Goal: Information Seeking & Learning: Learn about a topic

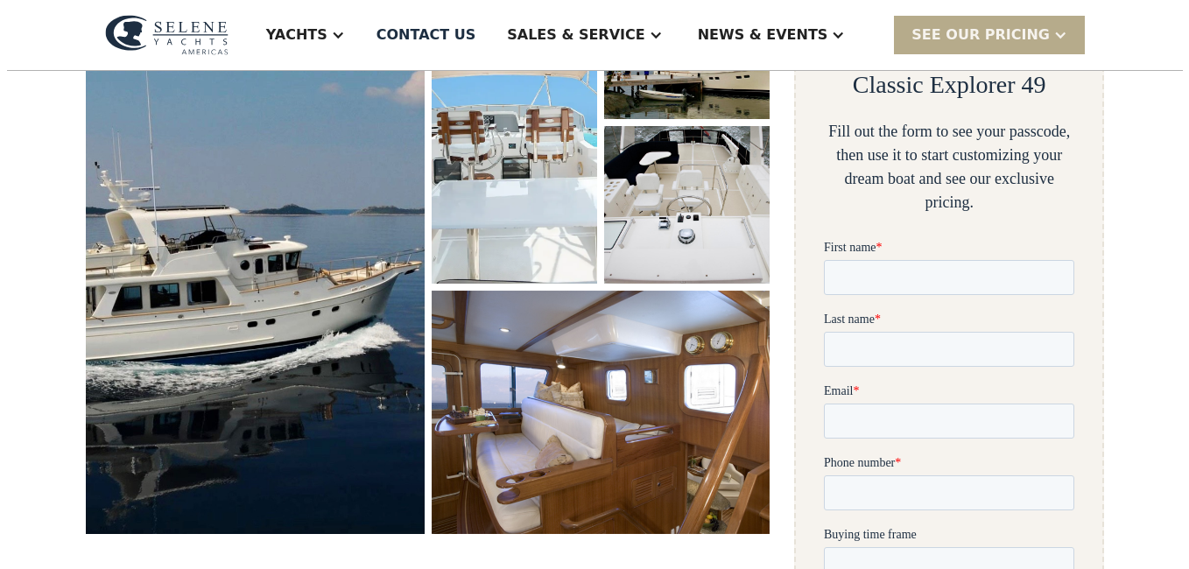
scroll to position [397, 0]
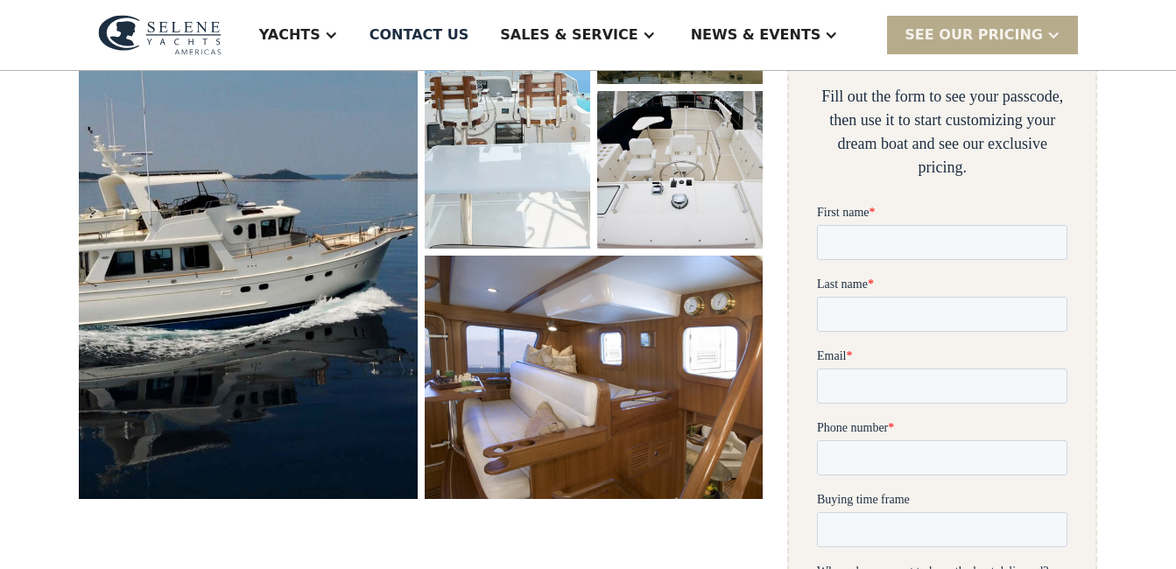
click at [704, 407] on img "open lightbox" at bounding box center [593, 378] width 359 height 258
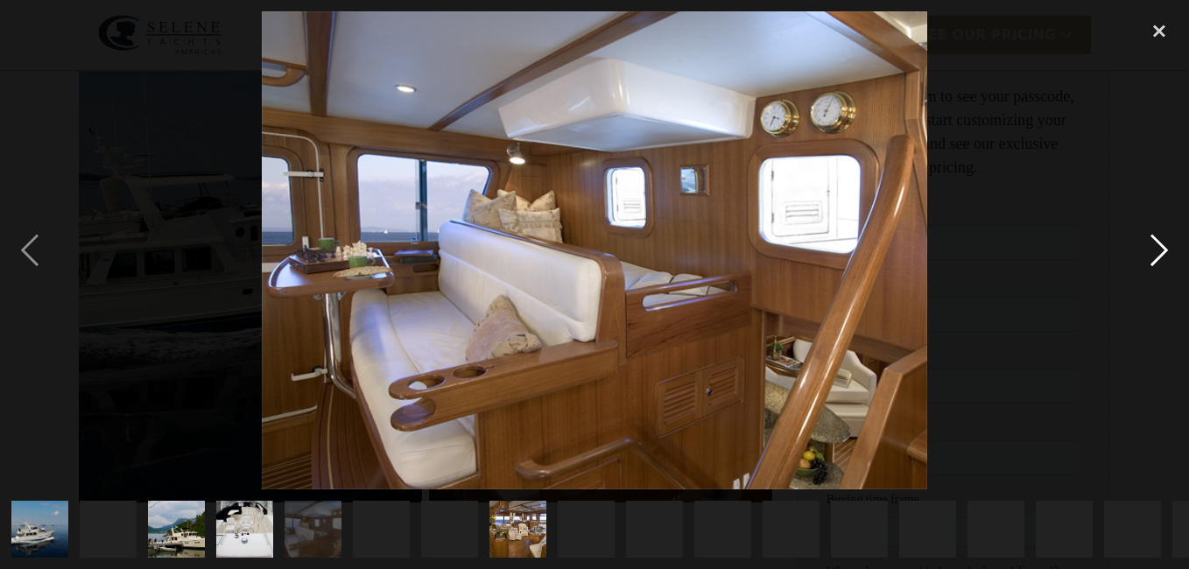
click at [1156, 242] on div "next image" at bounding box center [1159, 250] width 60 height 478
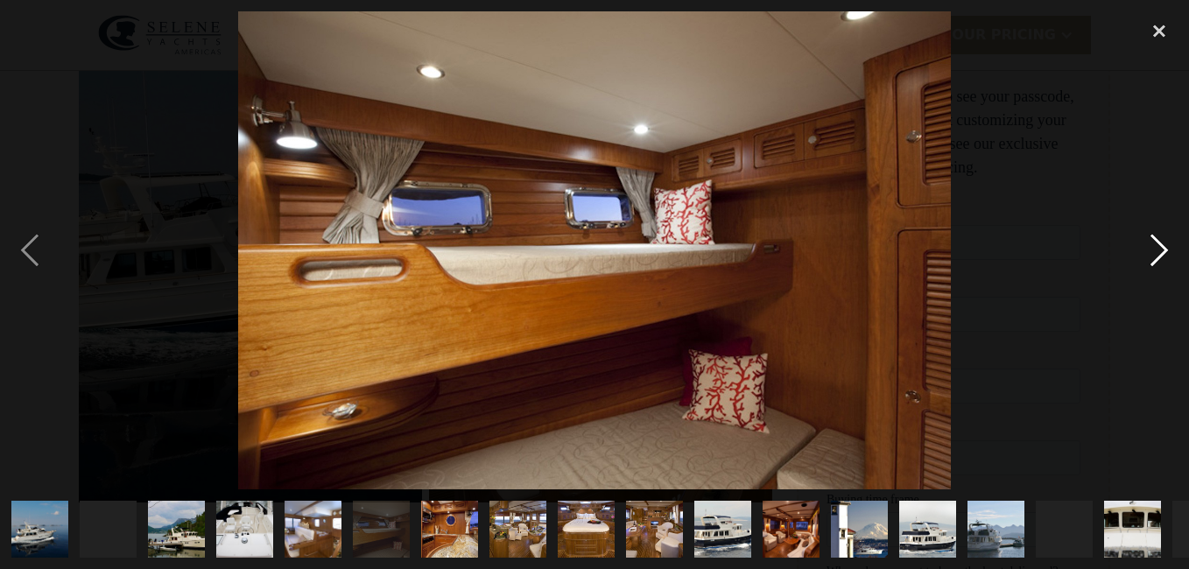
click at [1156, 242] on div "next image" at bounding box center [1159, 250] width 60 height 478
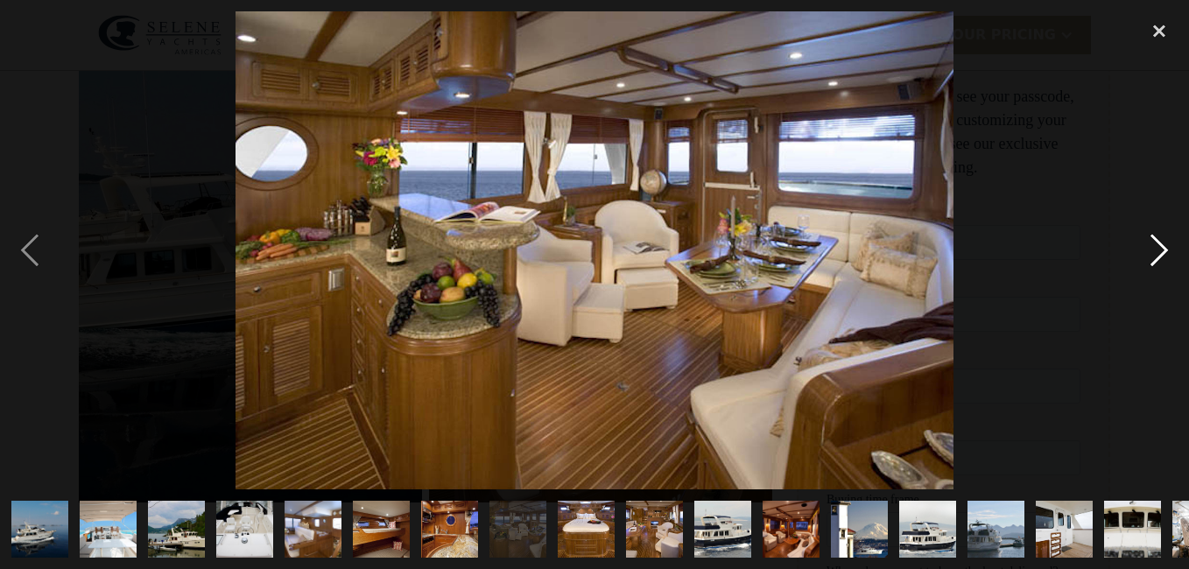
click at [1156, 242] on div "next image" at bounding box center [1159, 250] width 60 height 478
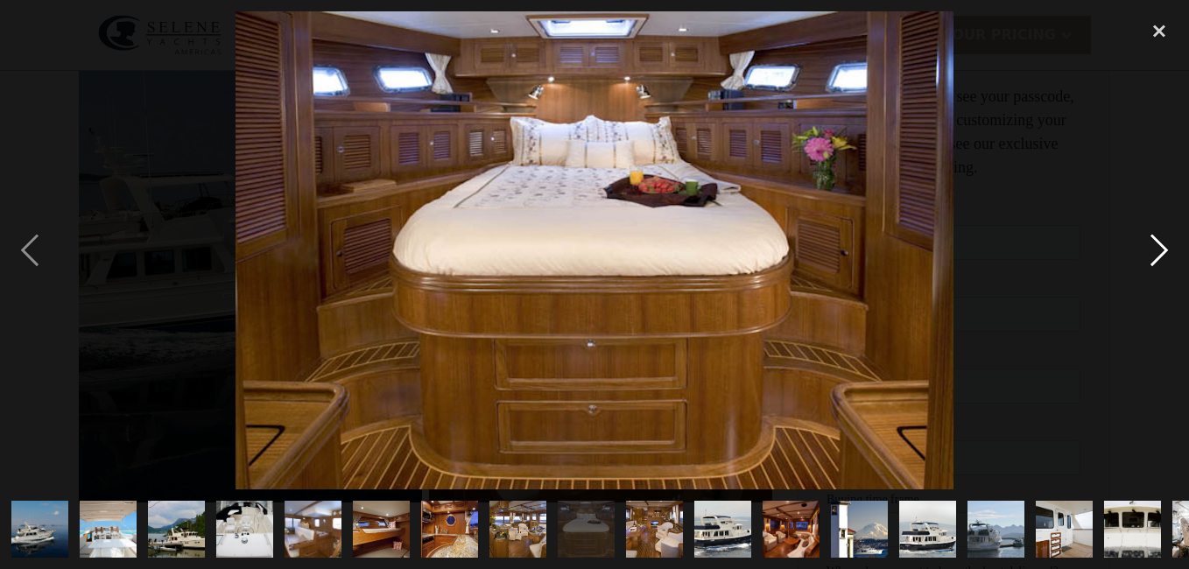
click at [1156, 242] on div "next image" at bounding box center [1159, 250] width 60 height 478
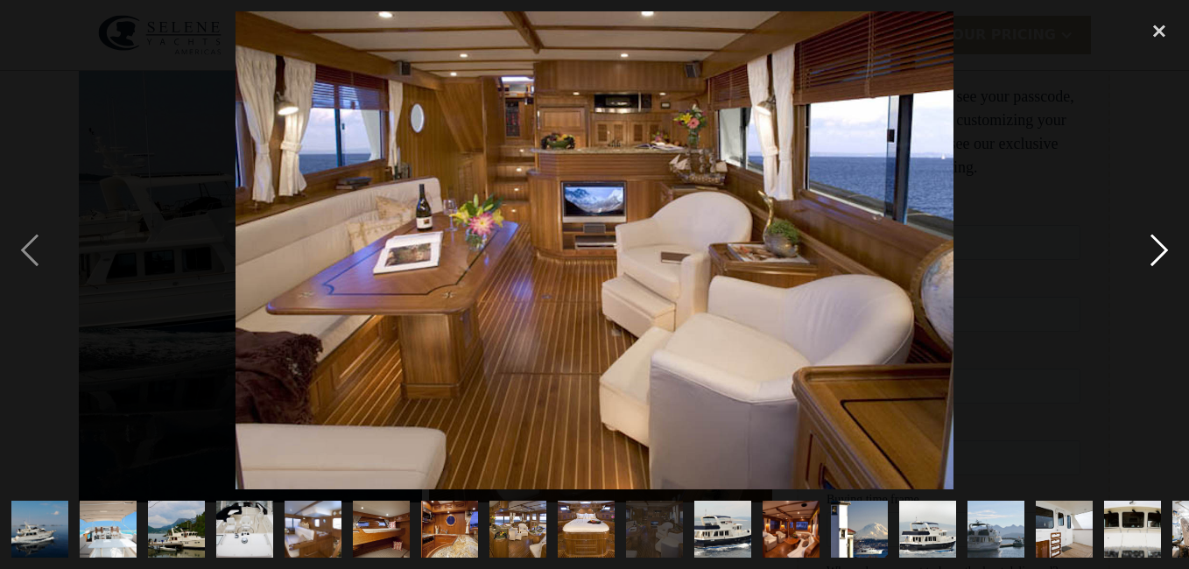
click at [1156, 242] on div "next image" at bounding box center [1159, 250] width 60 height 478
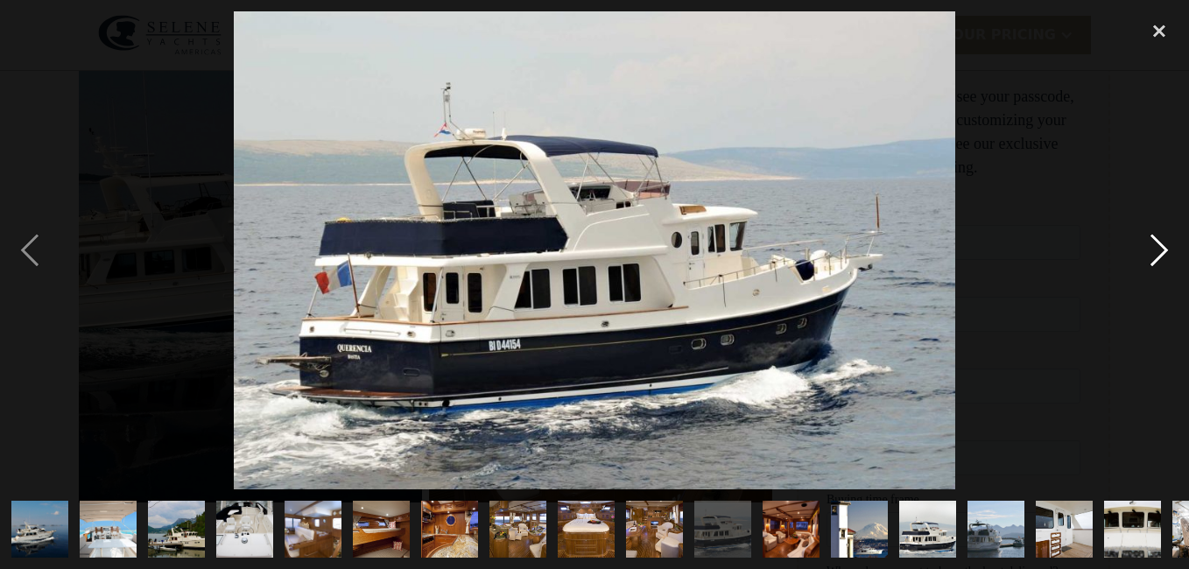
click at [1156, 242] on div "next image" at bounding box center [1159, 250] width 60 height 478
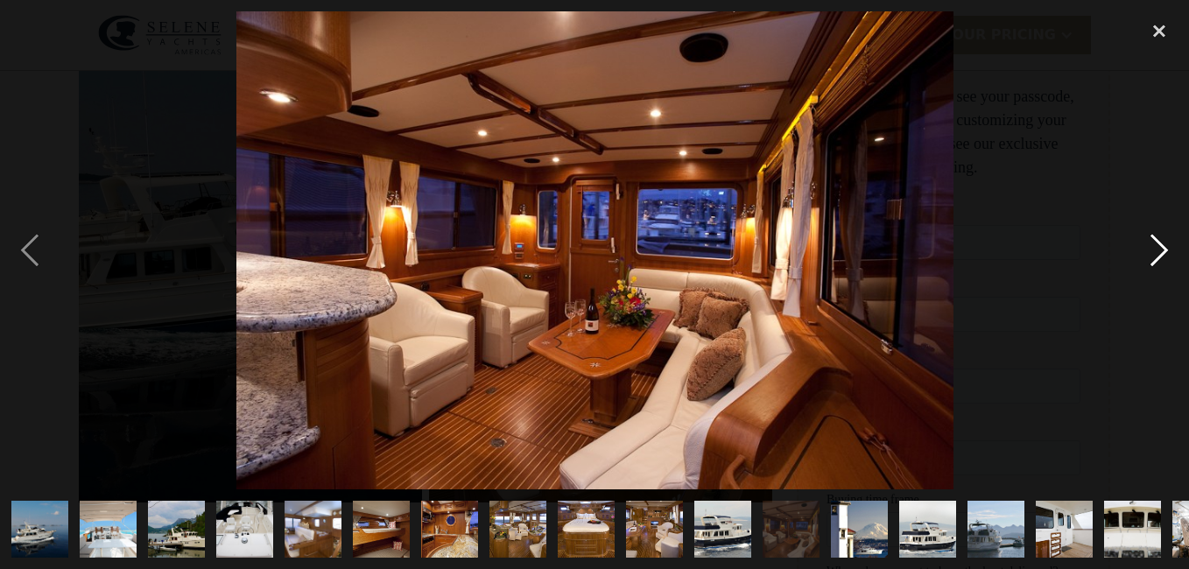
click at [1156, 242] on div "next image" at bounding box center [1159, 250] width 60 height 478
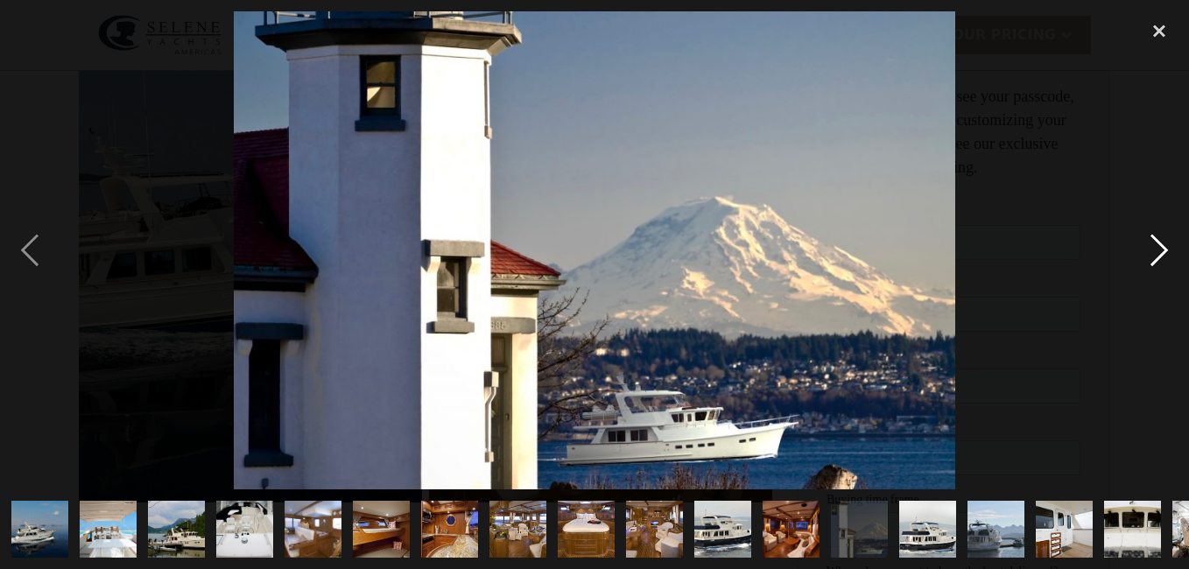
click at [1156, 242] on div "next image" at bounding box center [1159, 250] width 60 height 478
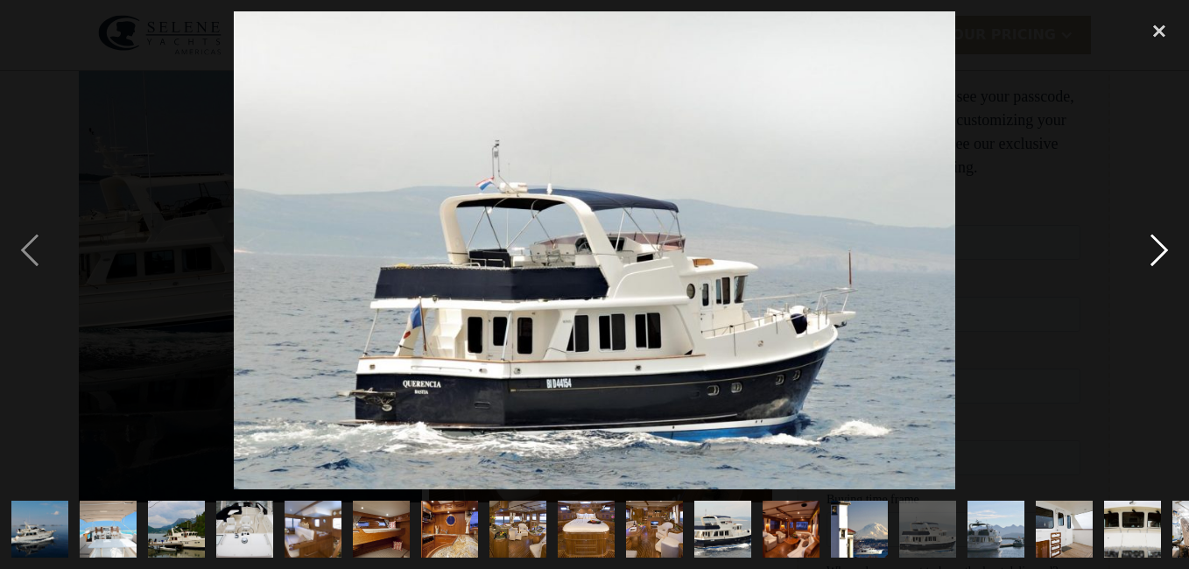
click at [1156, 242] on div "next image" at bounding box center [1159, 250] width 60 height 478
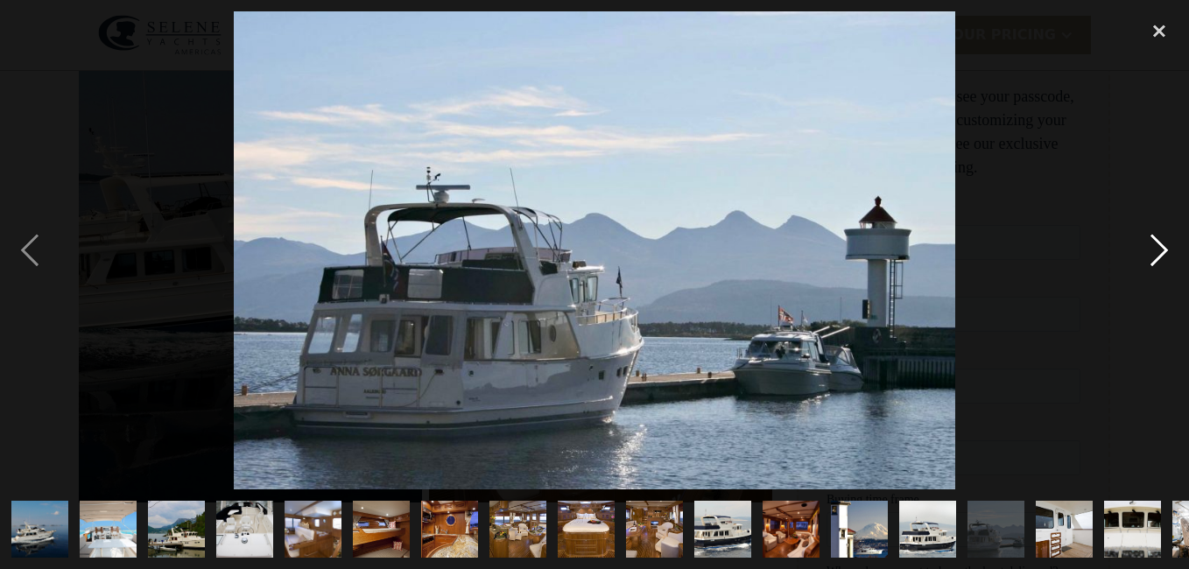
click at [1156, 242] on div "next image" at bounding box center [1159, 250] width 60 height 478
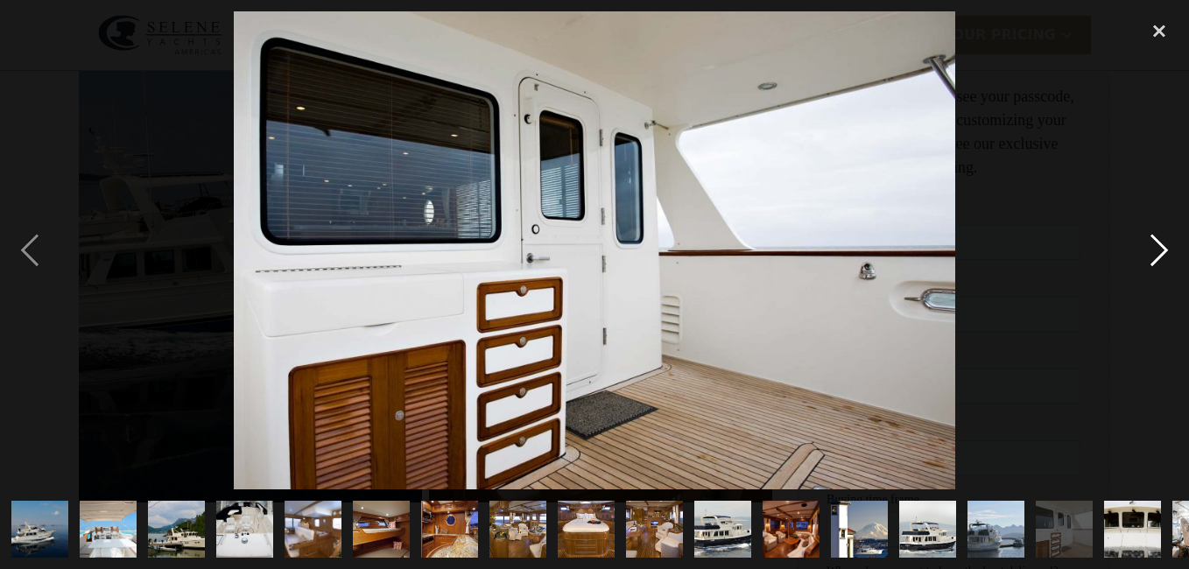
click at [1156, 242] on div "next image" at bounding box center [1159, 250] width 60 height 478
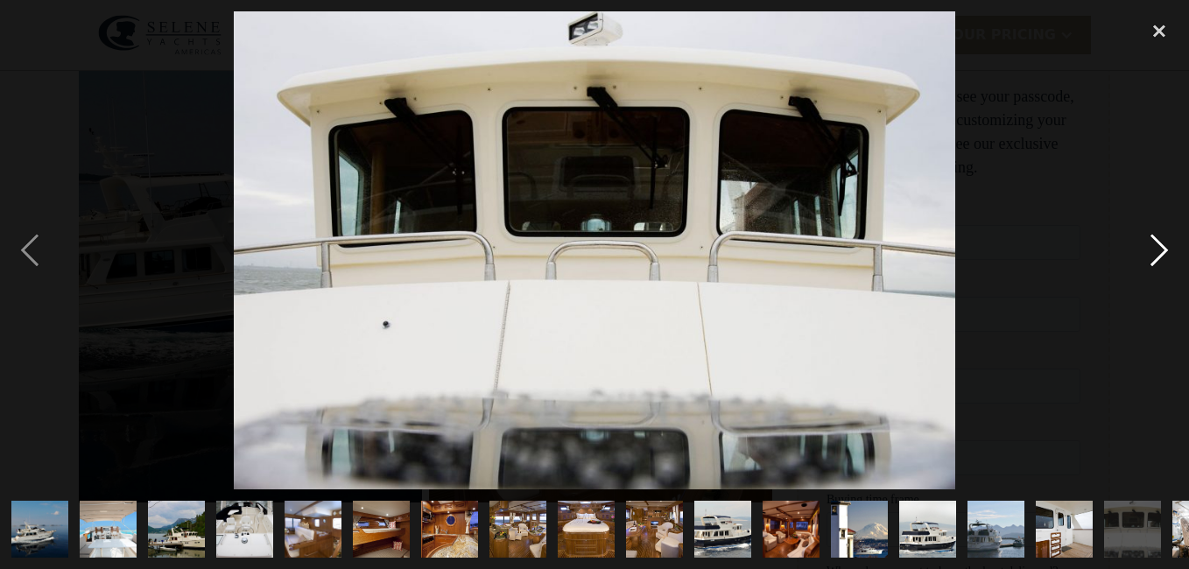
click at [1156, 242] on div "next image" at bounding box center [1159, 250] width 60 height 478
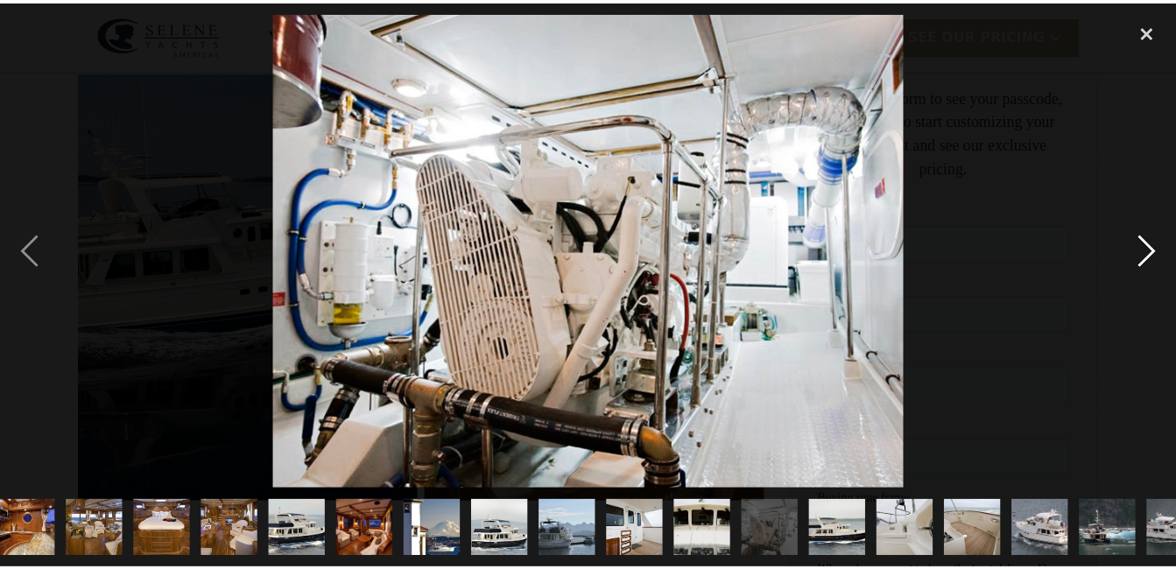
scroll to position [0, 530]
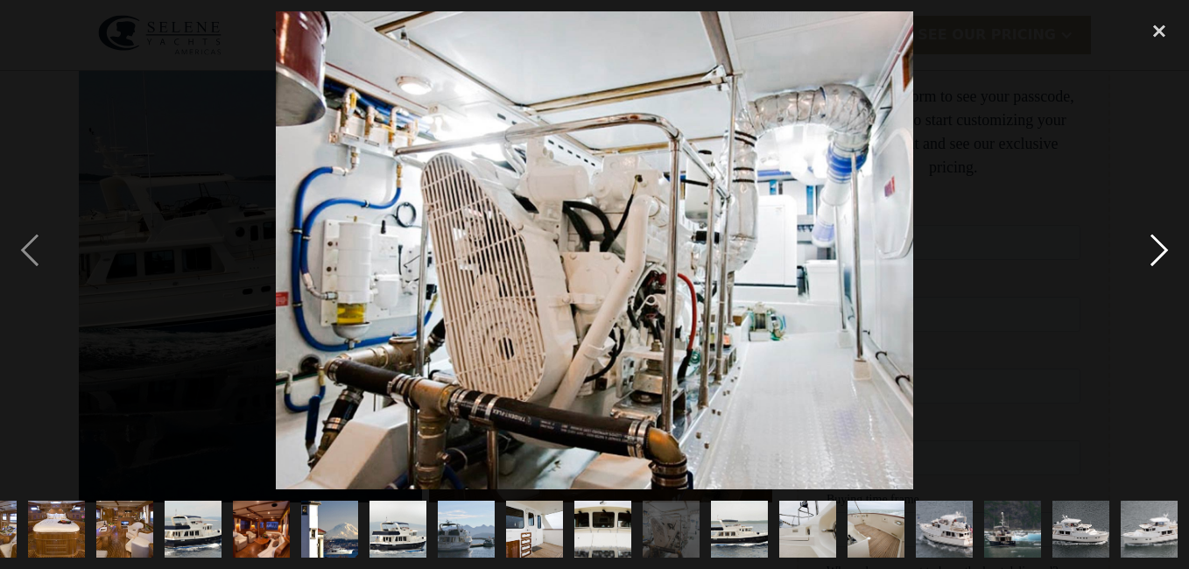
click at [1156, 242] on div "next image" at bounding box center [1159, 250] width 60 height 478
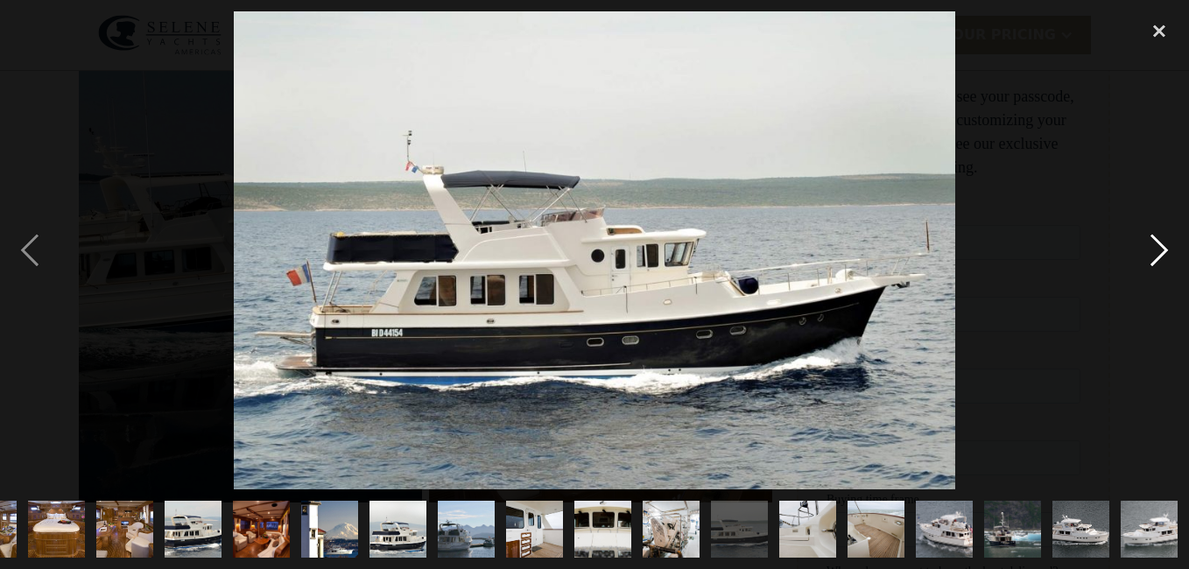
click at [1156, 242] on div "next image" at bounding box center [1159, 250] width 60 height 478
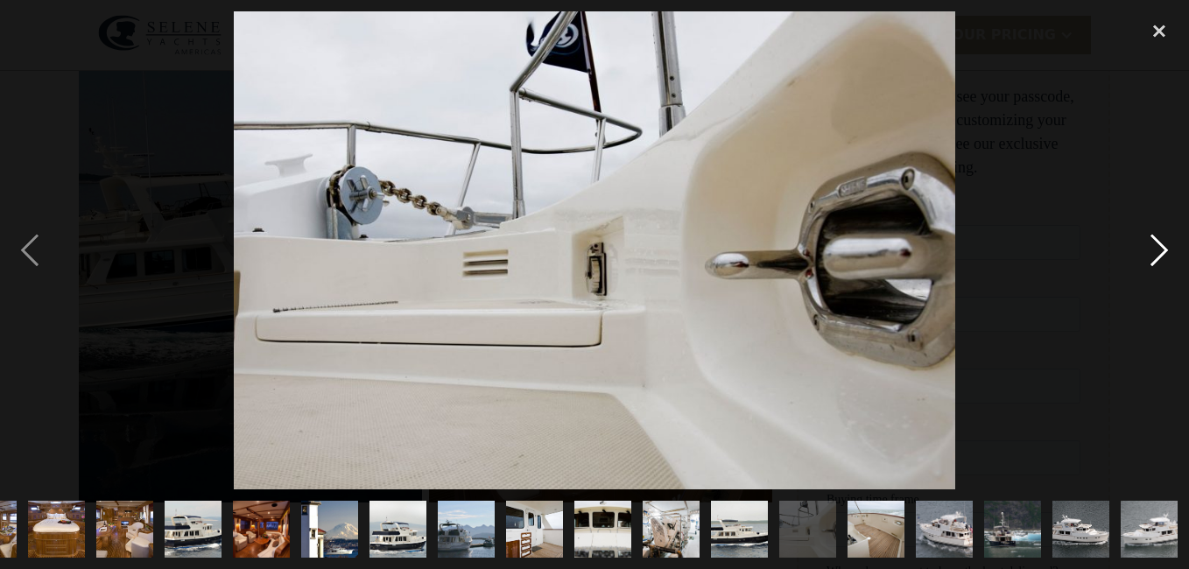
click at [1156, 242] on div "next image" at bounding box center [1159, 250] width 60 height 478
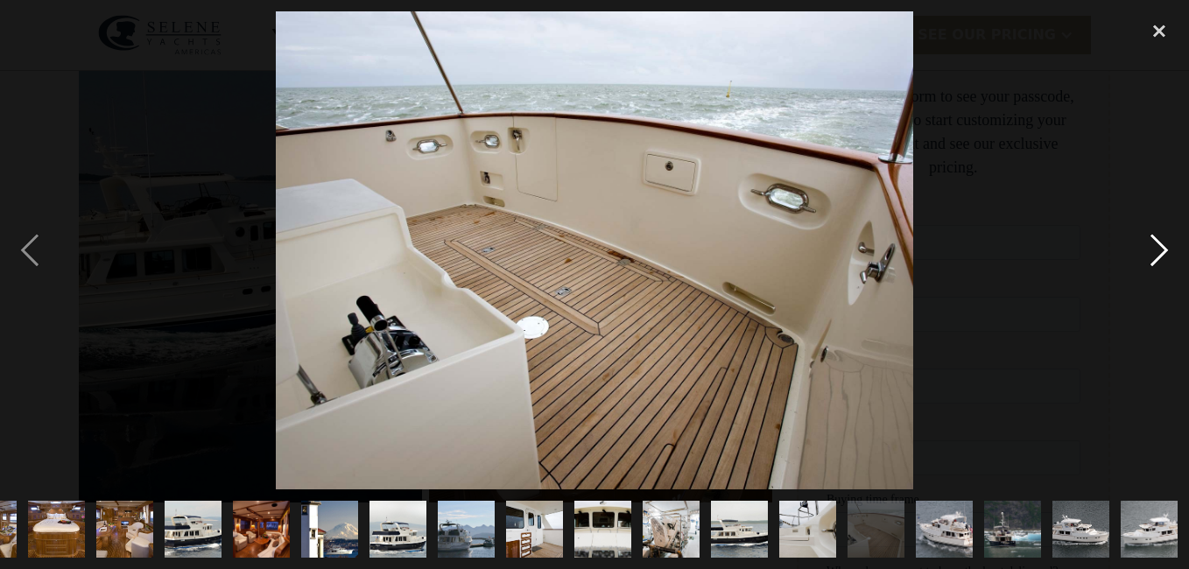
click at [1156, 242] on div "next image" at bounding box center [1159, 250] width 60 height 478
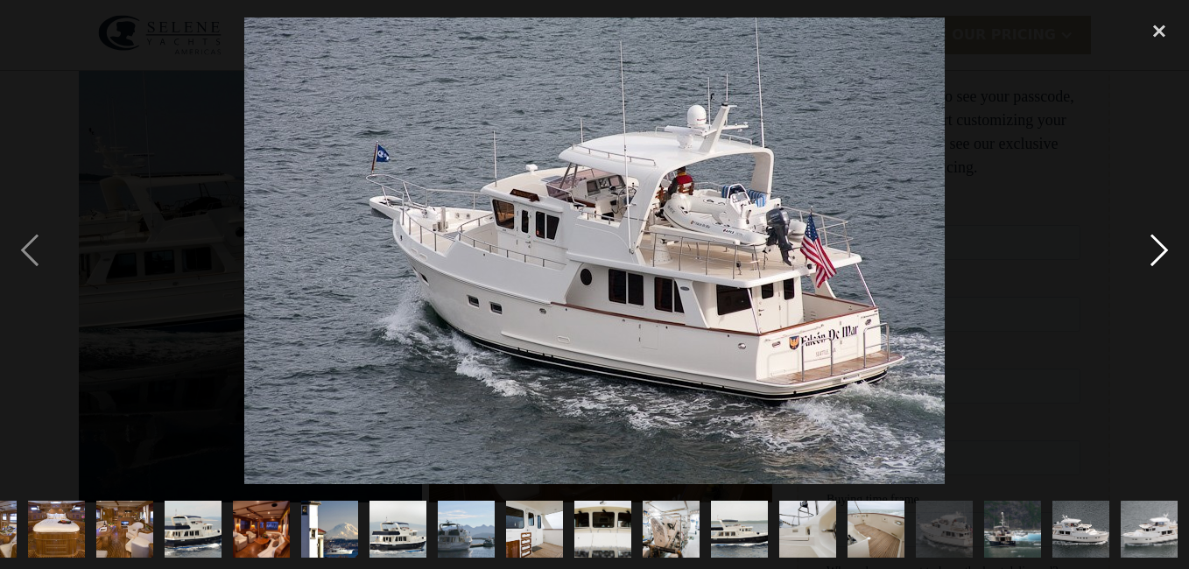
click at [1156, 242] on div "next image" at bounding box center [1159, 250] width 60 height 478
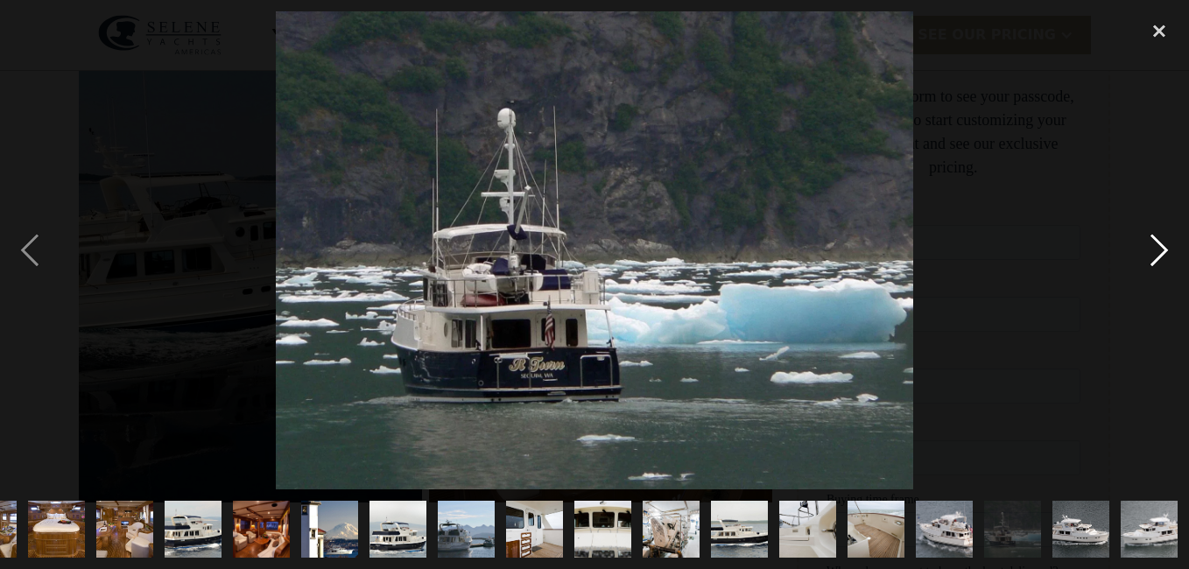
click at [1156, 242] on div "next image" at bounding box center [1159, 250] width 60 height 478
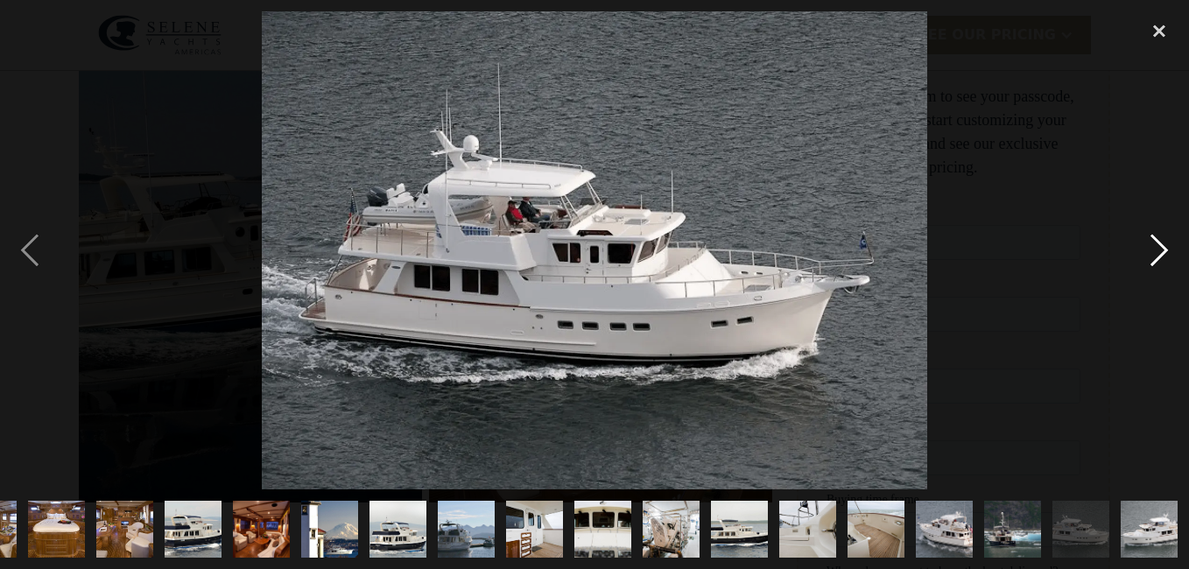
click at [1156, 242] on div "next image" at bounding box center [1159, 250] width 60 height 478
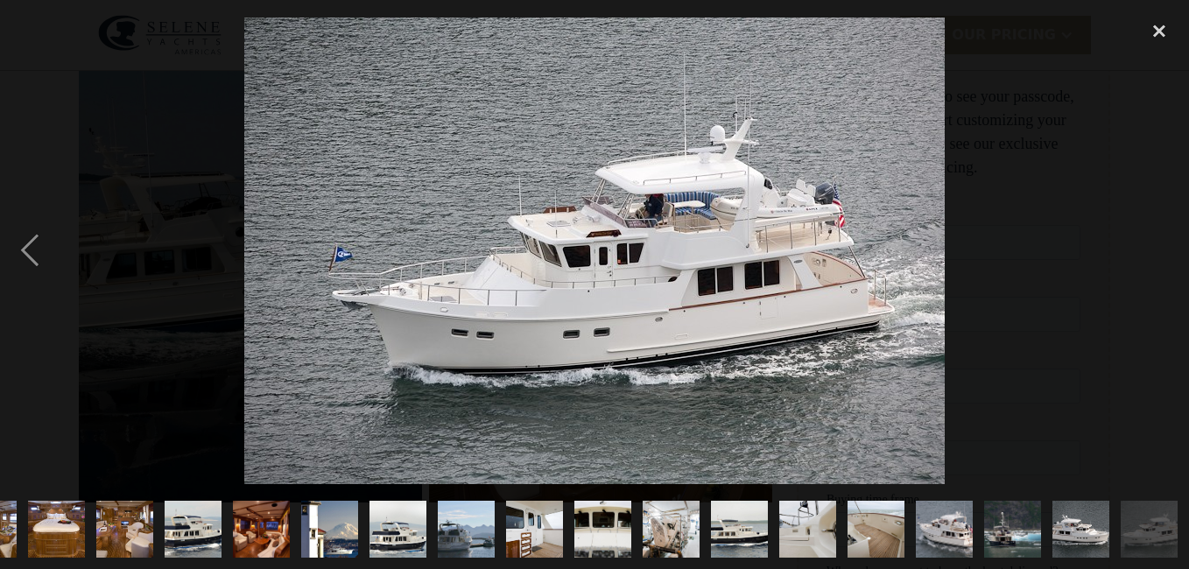
click at [1156, 242] on div "next image" at bounding box center [1159, 250] width 60 height 478
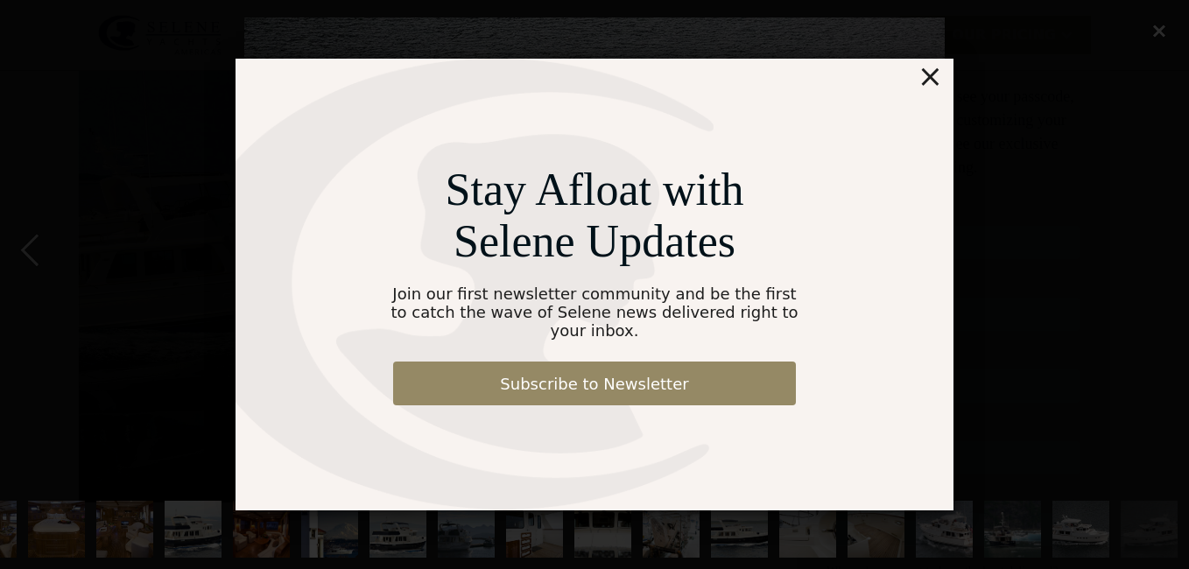
click at [941, 88] on div "×" at bounding box center [929, 76] width 25 height 35
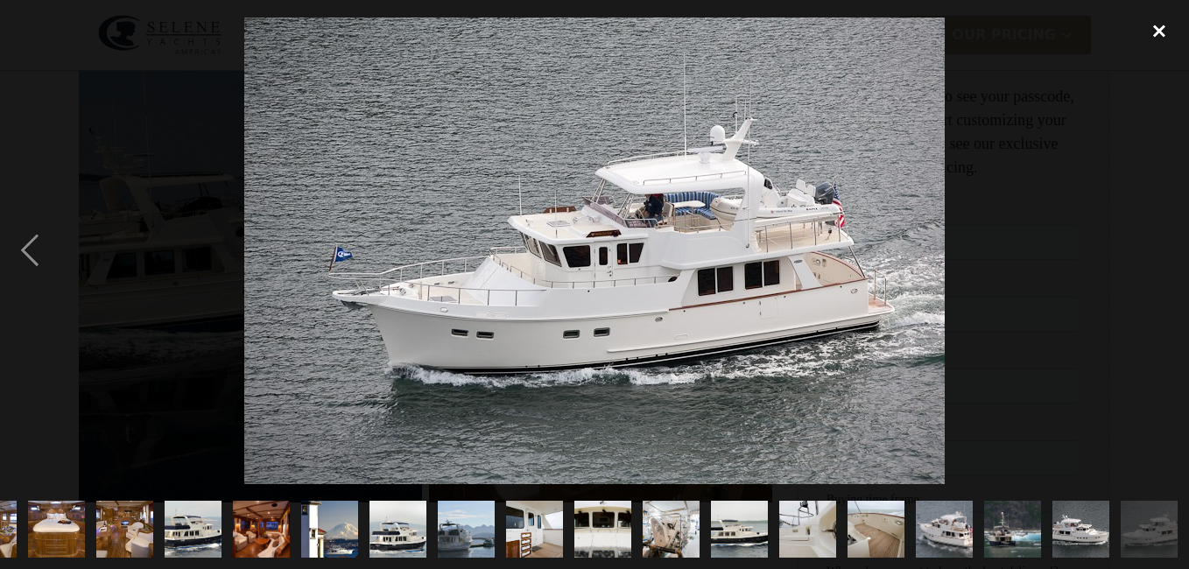
click at [1157, 30] on div "close lightbox" at bounding box center [1159, 30] width 60 height 39
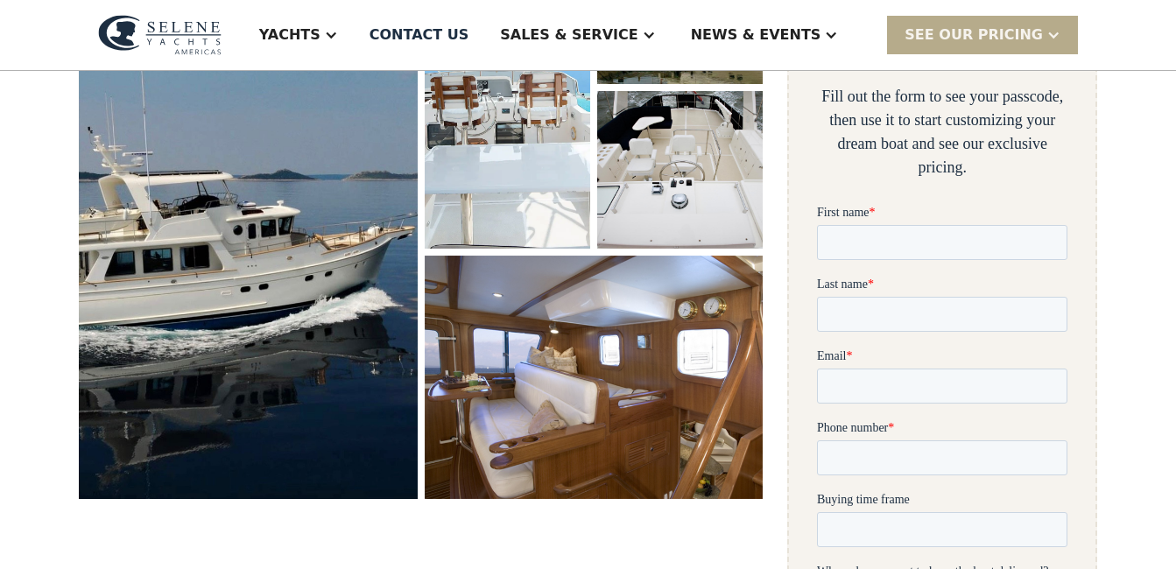
scroll to position [0, 0]
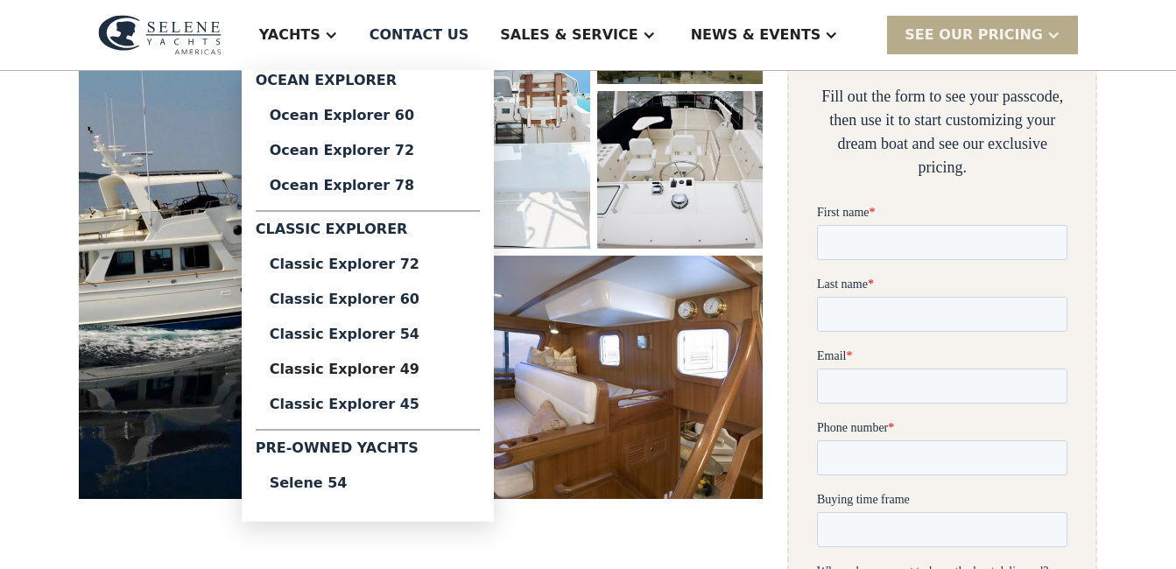
click at [320, 31] on div "Yachts" at bounding box center [289, 35] width 61 height 21
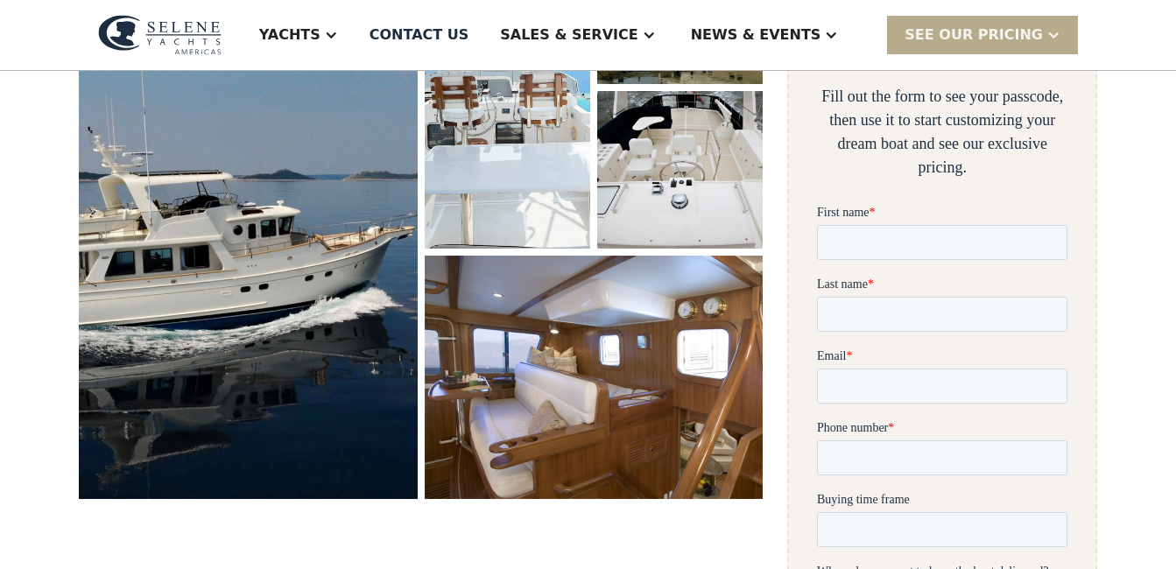
click at [320, 31] on div "Yachts" at bounding box center [289, 35] width 61 height 21
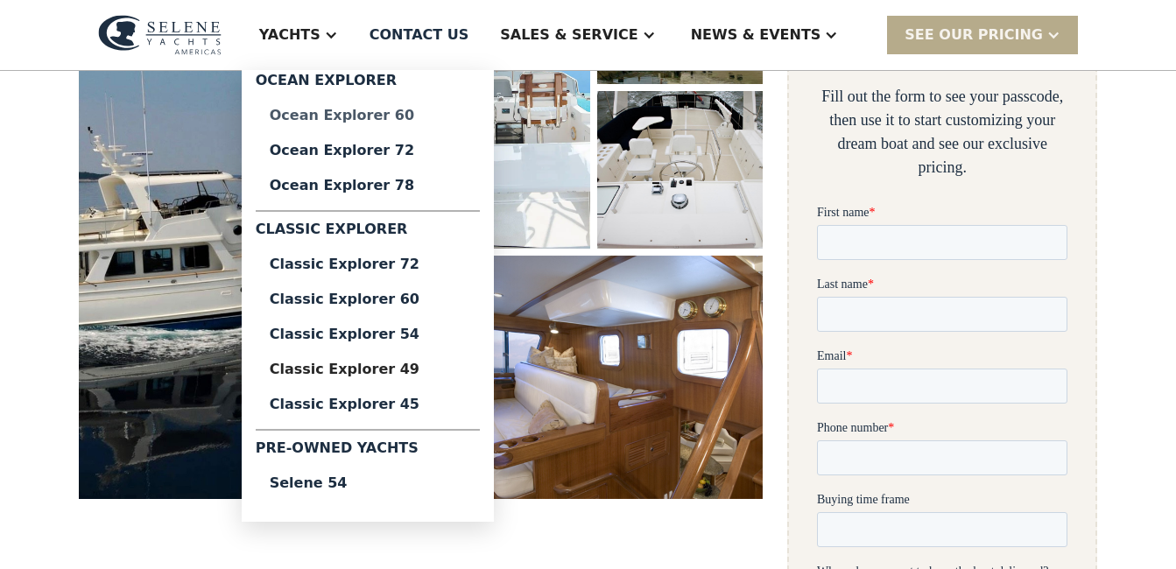
click at [425, 116] on div "Ocean Explorer 60" at bounding box center [368, 116] width 196 height 14
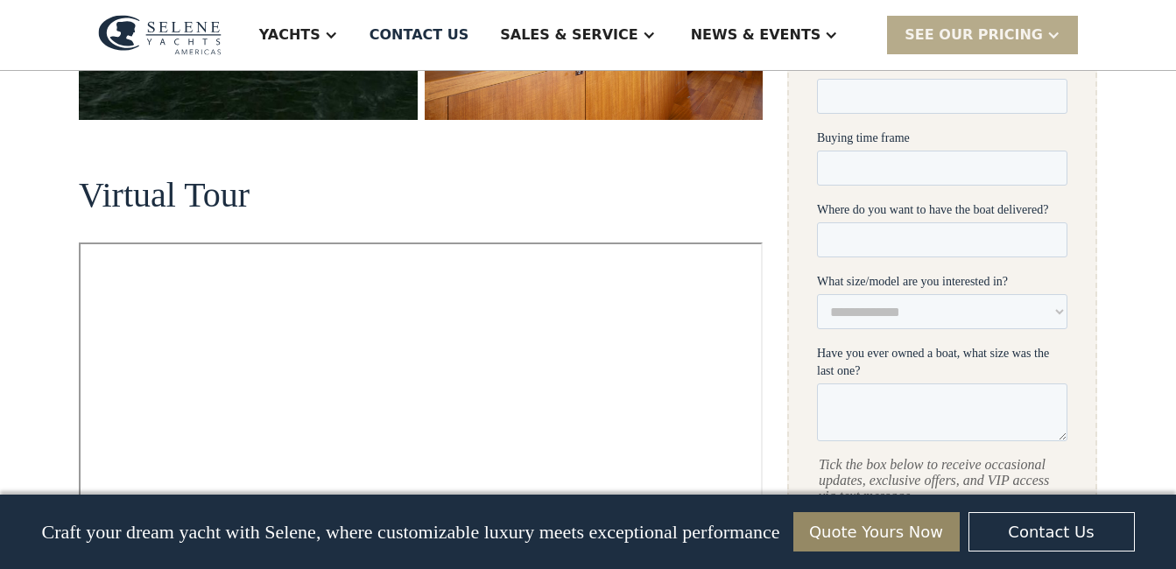
scroll to position [898, 0]
